Goal: Information Seeking & Learning: Learn about a topic

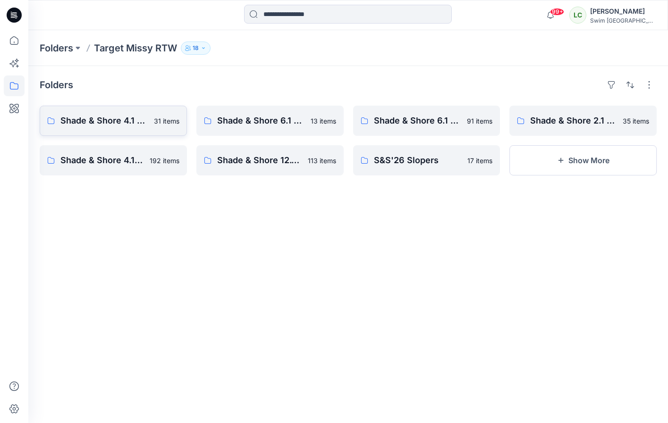
click at [167, 122] on p "31 items" at bounding box center [166, 121] width 25 height 10
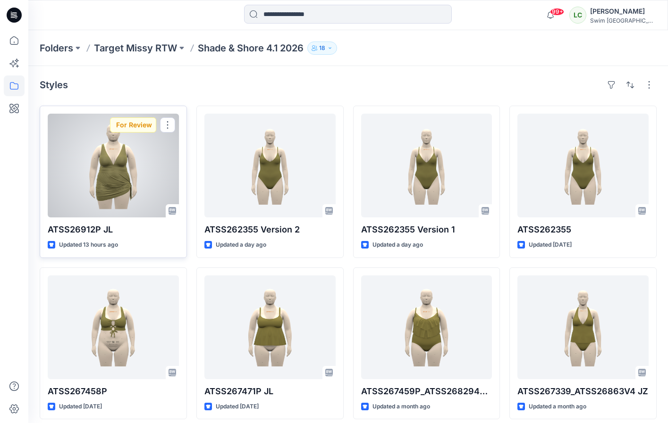
click at [135, 169] on div at bounding box center [113, 166] width 131 height 104
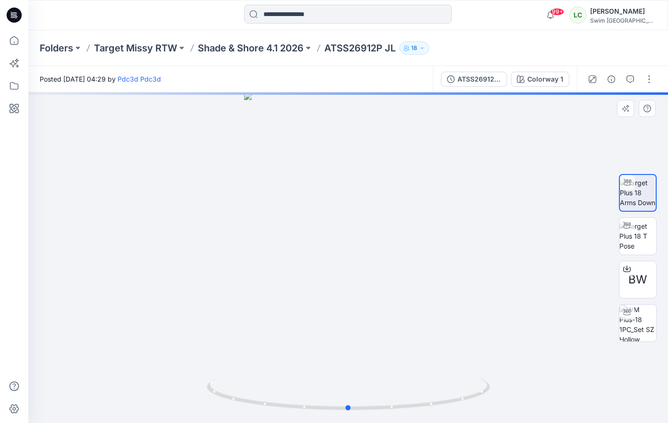
click at [363, 301] on div at bounding box center [348, 258] width 640 height 331
click at [368, 338] on div at bounding box center [348, 258] width 640 height 331
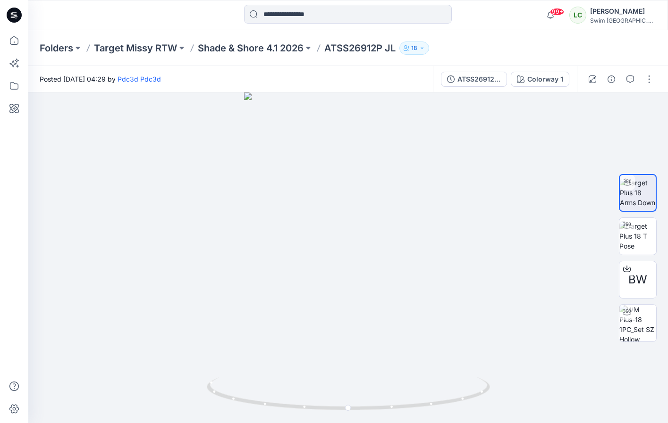
click at [631, 89] on div at bounding box center [620, 79] width 87 height 26
click at [631, 86] on button "button" at bounding box center [630, 79] width 15 height 15
drag, startPoint x: 336, startPoint y: 344, endPoint x: 495, endPoint y: 303, distance: 164.6
click at [495, 303] on div at bounding box center [348, 258] width 640 height 331
drag, startPoint x: 397, startPoint y: 334, endPoint x: 236, endPoint y: 311, distance: 162.7
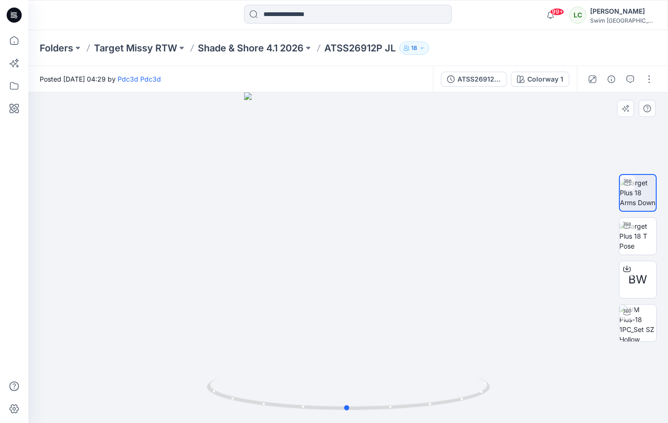
click at [236, 311] on div at bounding box center [348, 258] width 640 height 331
click at [634, 78] on button "button" at bounding box center [630, 79] width 15 height 15
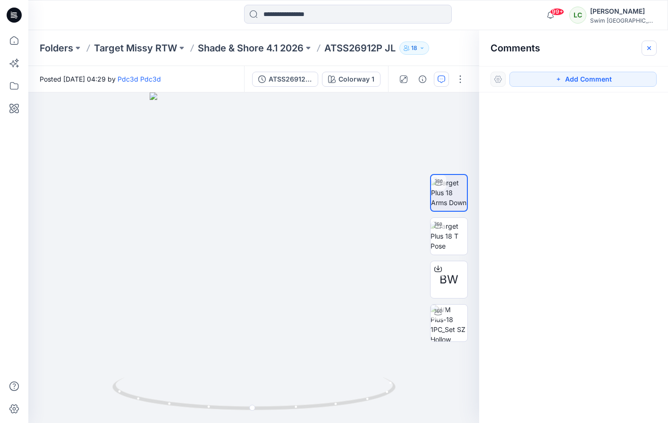
click at [649, 46] on icon "button" at bounding box center [649, 48] width 8 height 8
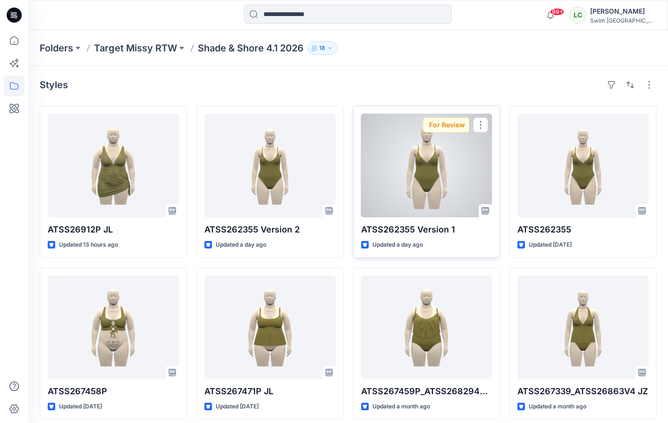
click at [446, 191] on div at bounding box center [426, 166] width 131 height 104
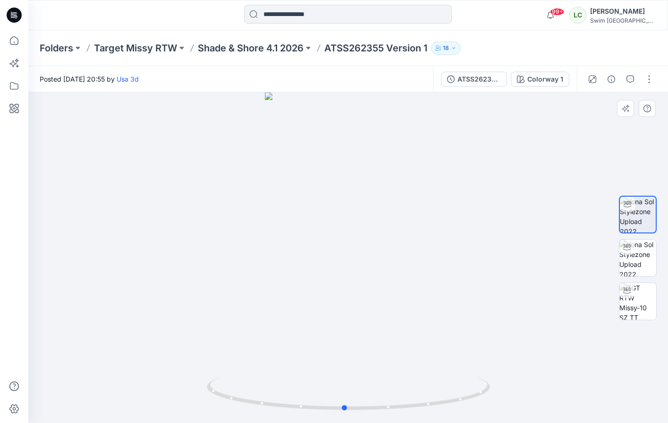
click at [387, 303] on div at bounding box center [348, 258] width 640 height 331
drag, startPoint x: 401, startPoint y: 358, endPoint x: 408, endPoint y: 346, distance: 14.4
click at [408, 346] on div at bounding box center [348, 258] width 640 height 331
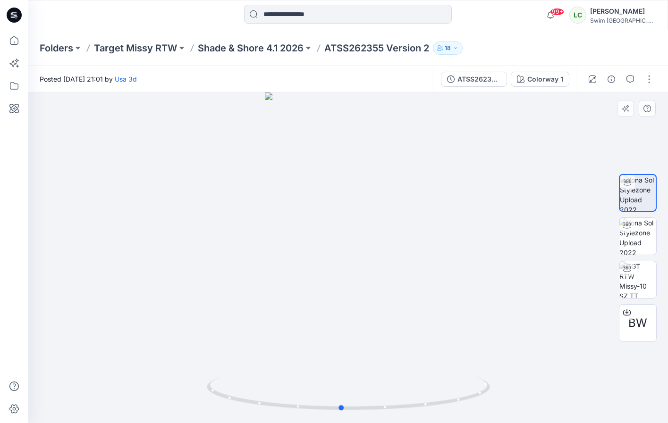
drag, startPoint x: 394, startPoint y: 332, endPoint x: 387, endPoint y: 318, distance: 16.3
click at [387, 318] on div at bounding box center [348, 258] width 640 height 331
